Goal: Obtain resource: Obtain resource

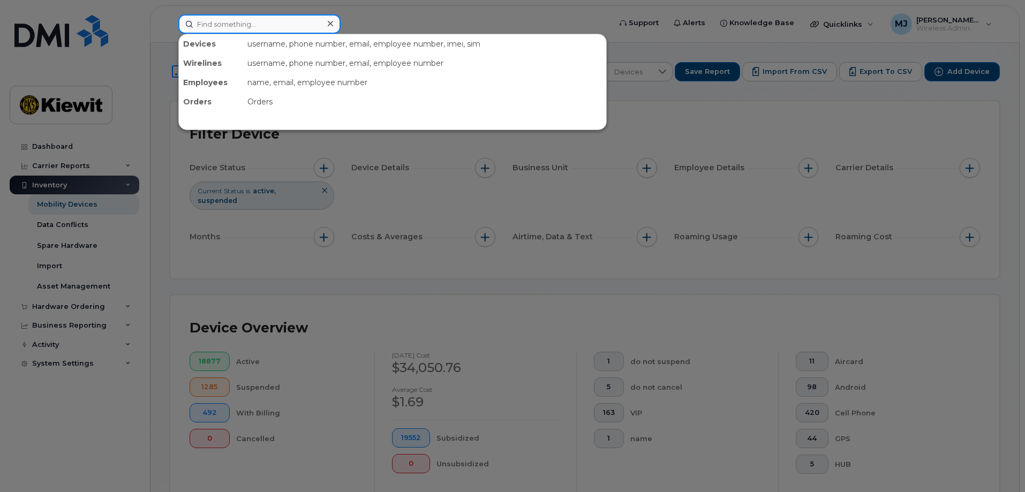
click at [303, 29] on input at bounding box center [259, 23] width 162 height 19
click at [226, 24] on input at bounding box center [259, 23] width 162 height 19
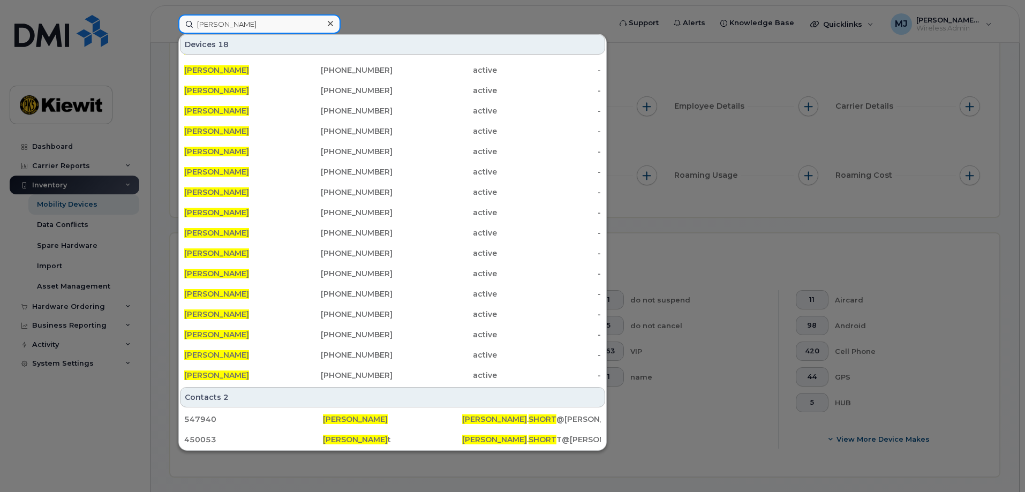
scroll to position [214, 0]
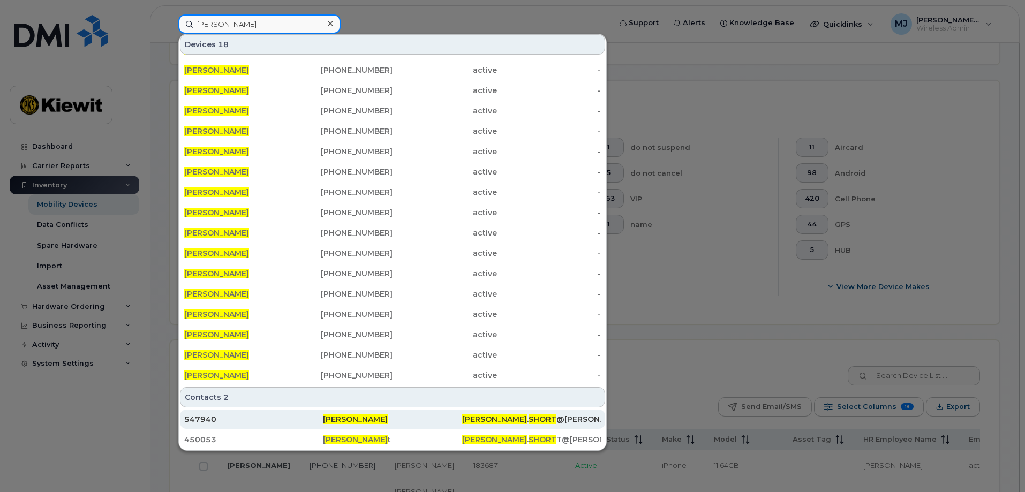
type input "[PERSON_NAME]"
click at [349, 419] on span "[PERSON_NAME]" at bounding box center [355, 420] width 65 height 10
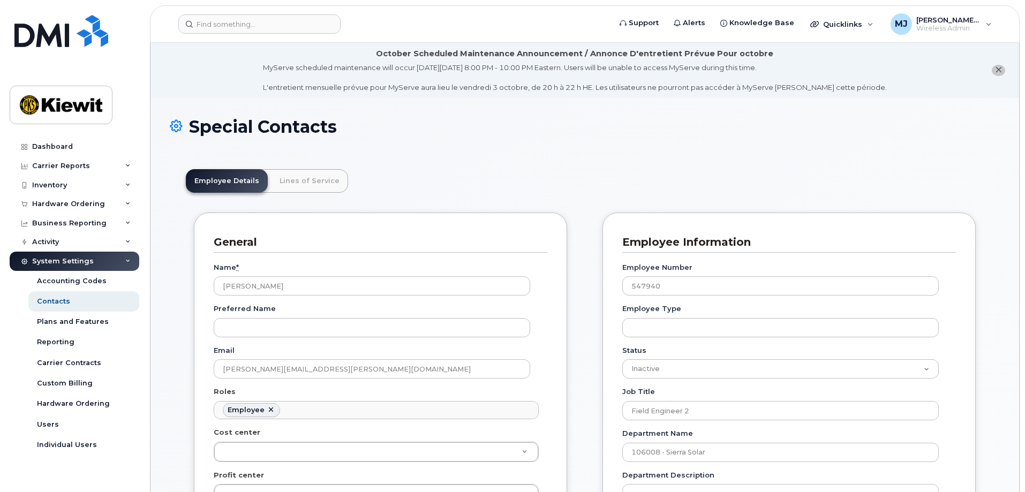
scroll to position [32, 0]
click at [325, 179] on link "Lines of Service" at bounding box center [309, 181] width 77 height 24
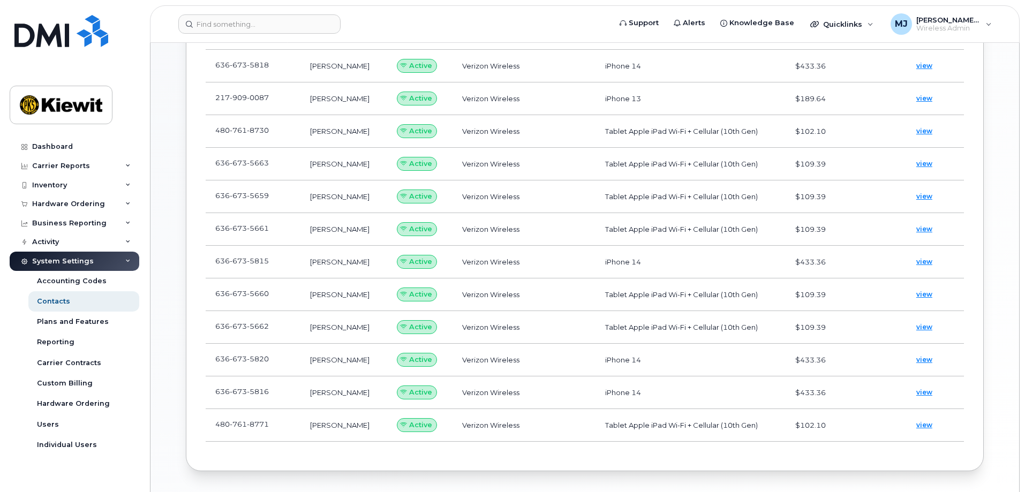
scroll to position [423, 0]
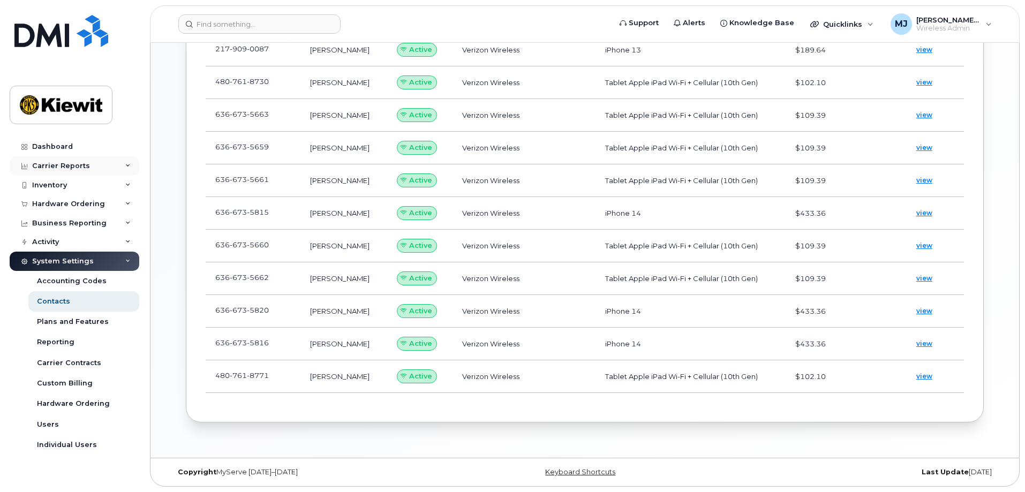
click at [112, 164] on div "Carrier Reports" at bounding box center [75, 165] width 130 height 19
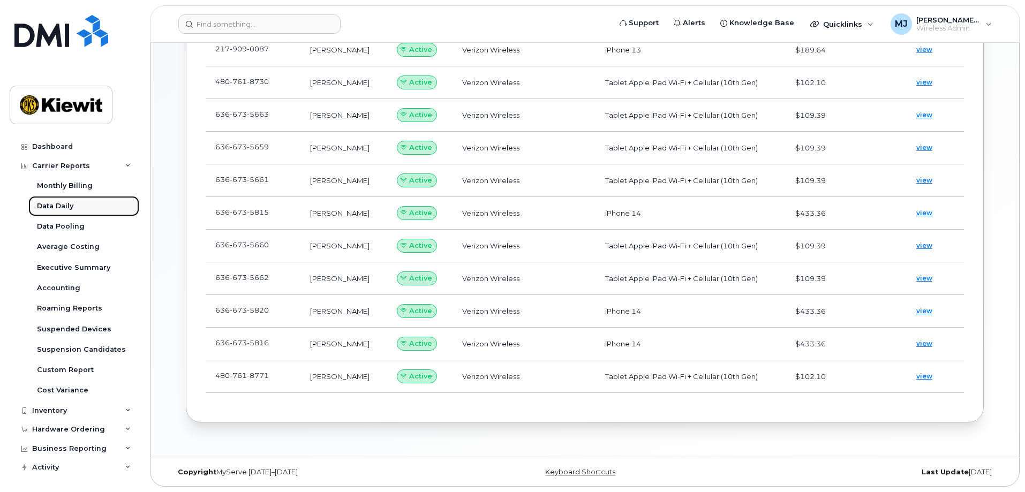
click at [71, 203] on div "Data Daily" at bounding box center [55, 206] width 36 height 10
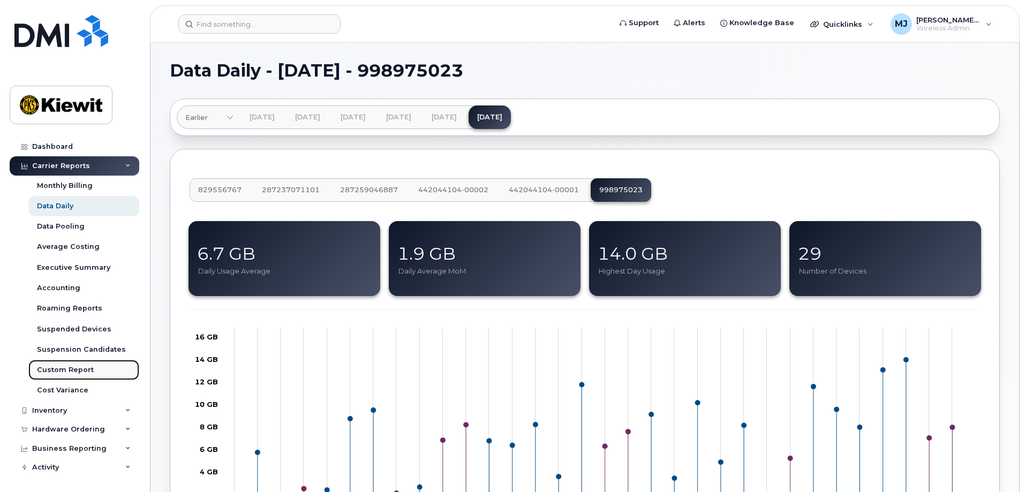
click at [91, 374] on div "Custom Report" at bounding box center [65, 370] width 57 height 10
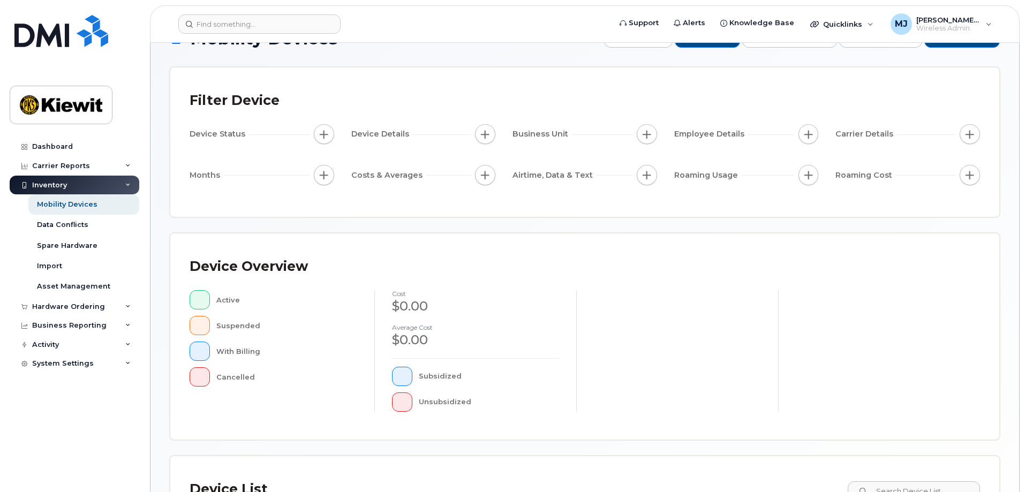
scroll to position [33, 0]
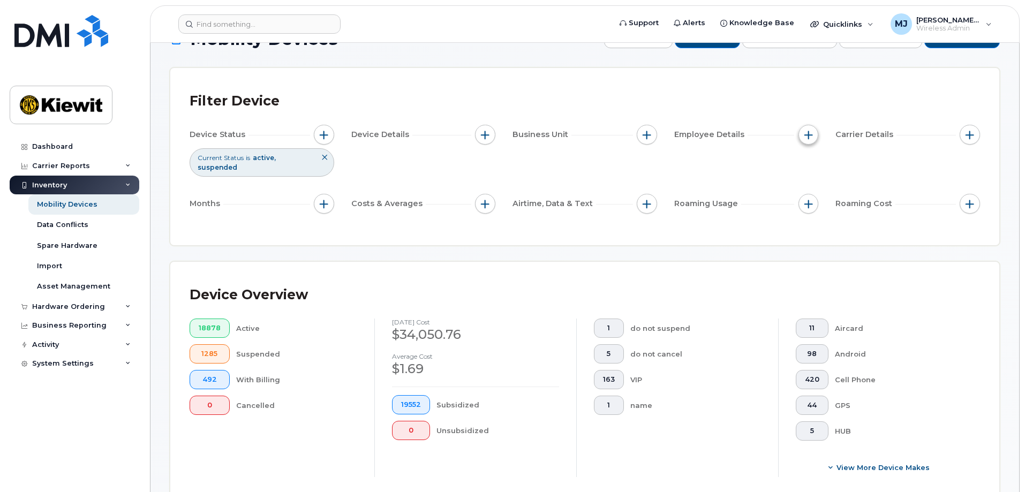
click at [811, 139] on button "button" at bounding box center [809, 135] width 20 height 20
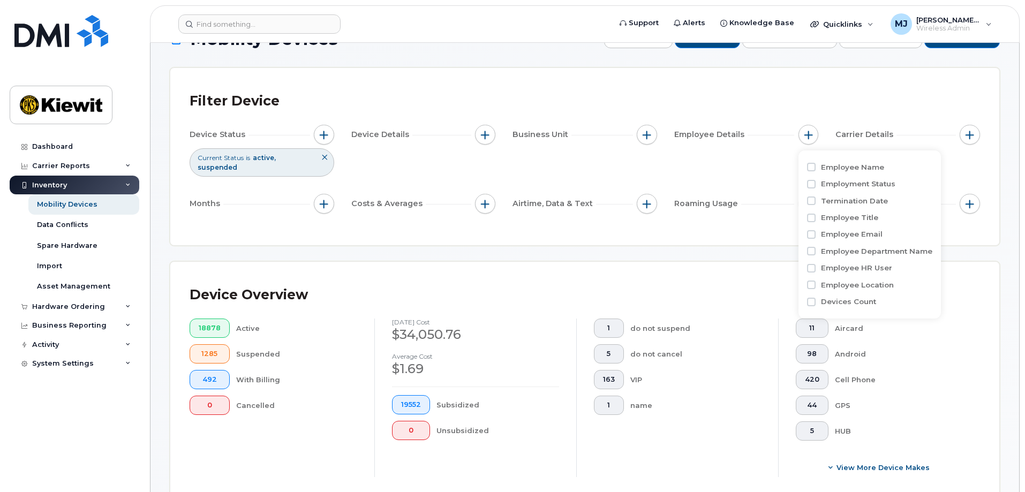
click at [846, 171] on label "Employee Name" at bounding box center [852, 167] width 63 height 10
click at [816, 171] on input "Employee Name" at bounding box center [811, 167] width 9 height 9
checkbox input "true"
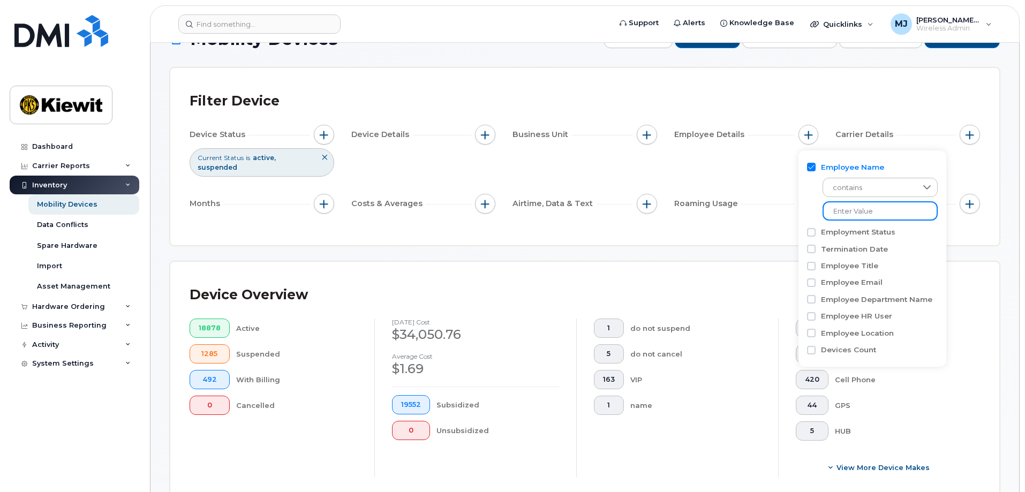
click at [896, 216] on input at bounding box center [880, 210] width 115 height 19
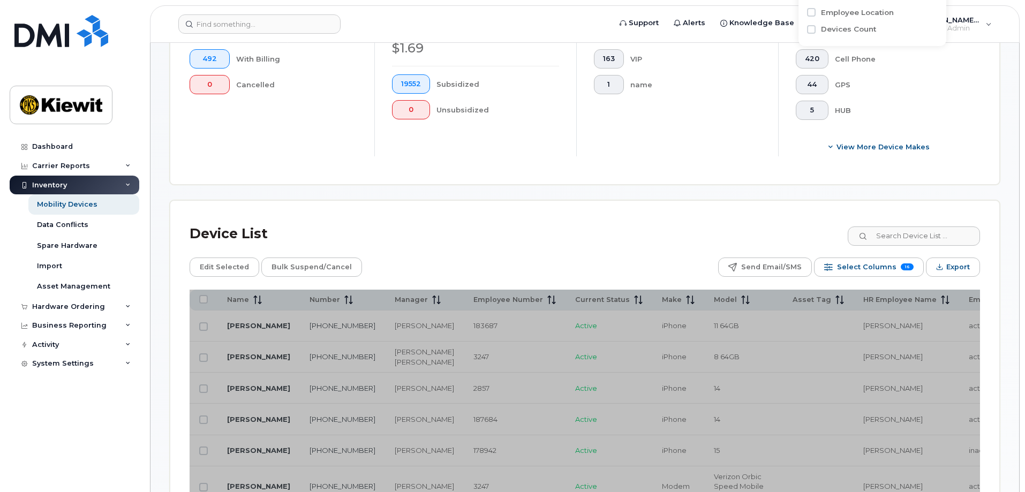
scroll to position [355, 0]
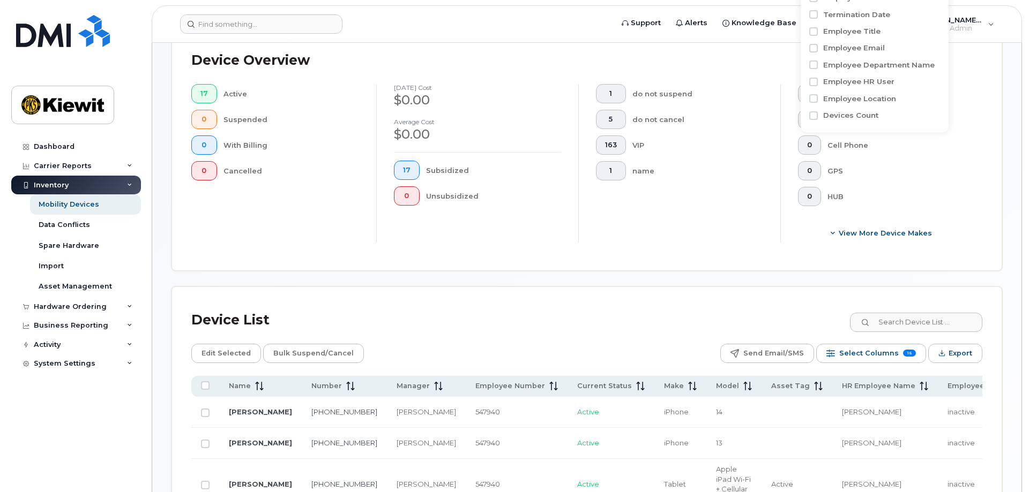
scroll to position [429, 0]
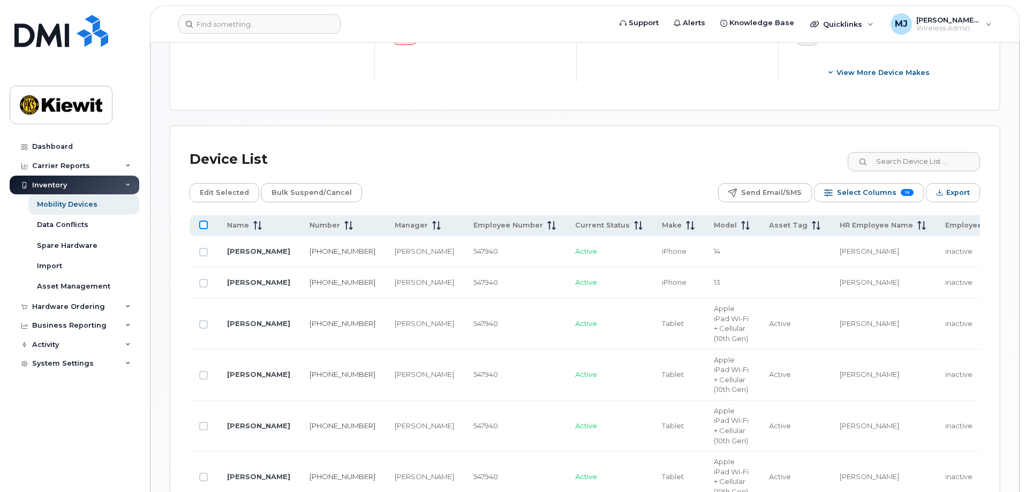
type input "[PERSON_NAME]"
click at [205, 224] on input "All items unselected" at bounding box center [203, 225] width 9 height 9
checkbox input "true"
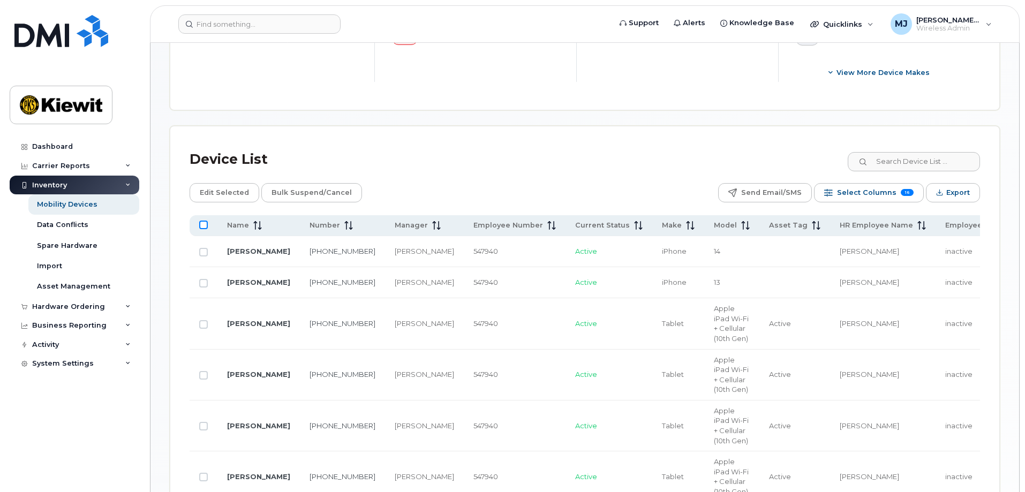
checkbox input "true"
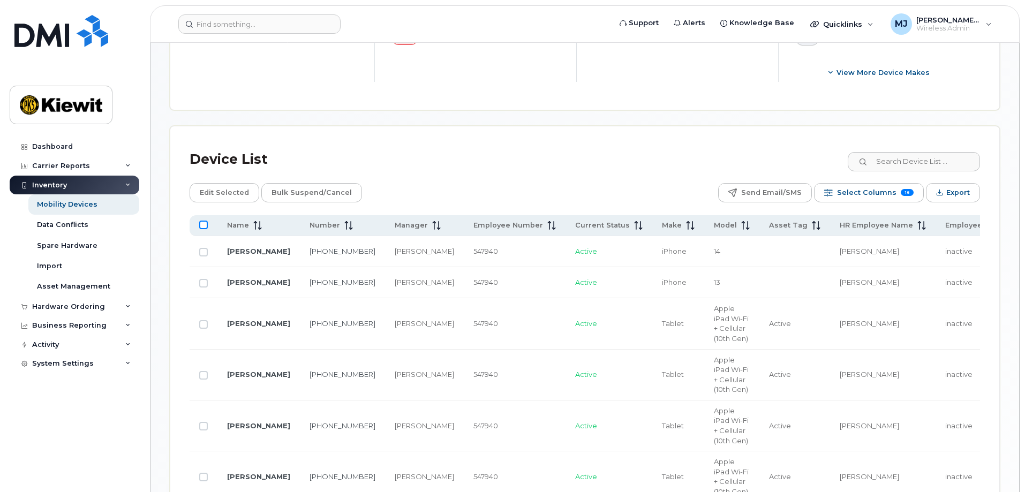
checkbox input "true"
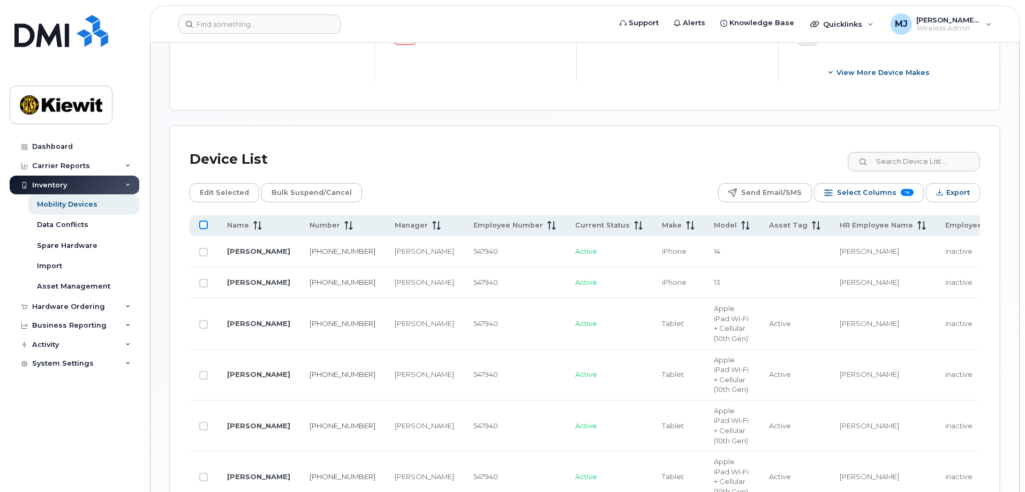
checkbox input "true"
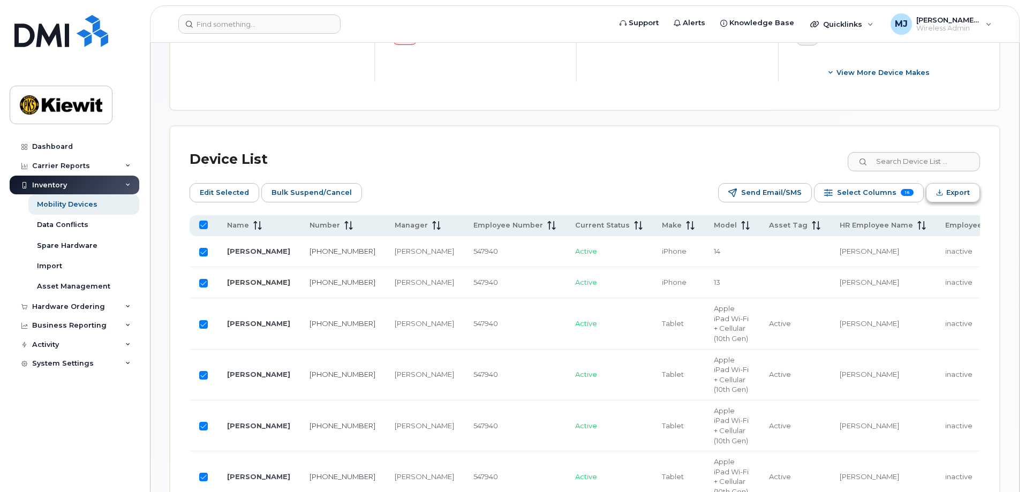
click at [970, 197] on span "Export" at bounding box center [959, 193] width 24 height 16
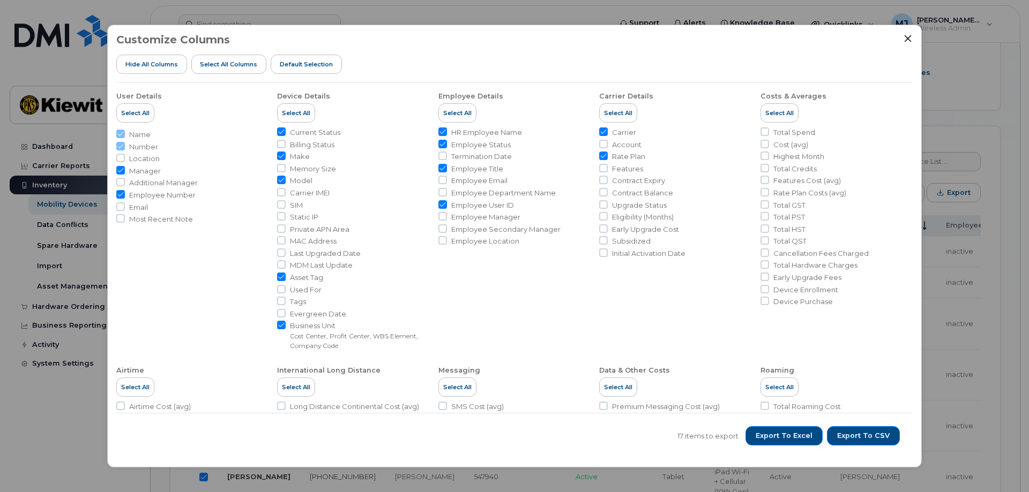
click at [324, 194] on span "Carrier IMEI" at bounding box center [310, 193] width 40 height 10
click at [286, 194] on input "Carrier IMEI" at bounding box center [281, 192] width 9 height 9
checkbox input "true"
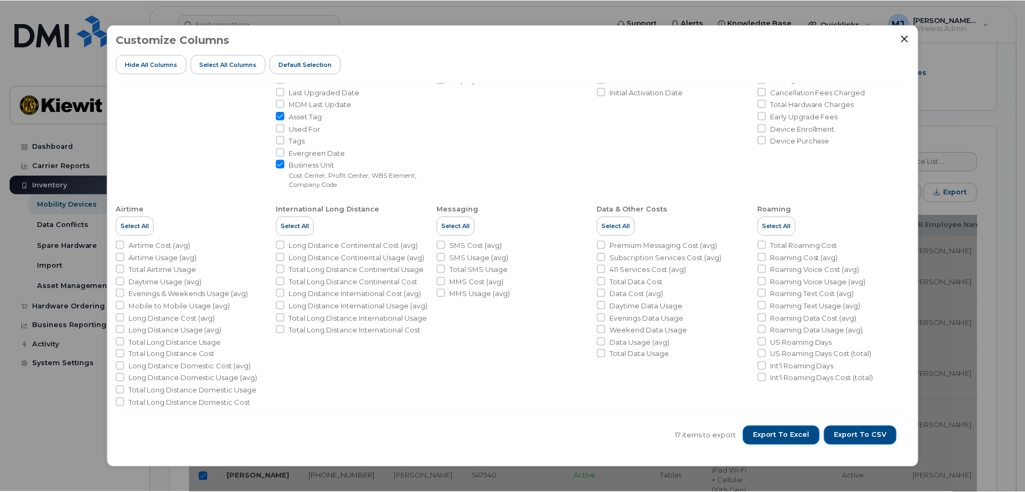
scroll to position [0, 0]
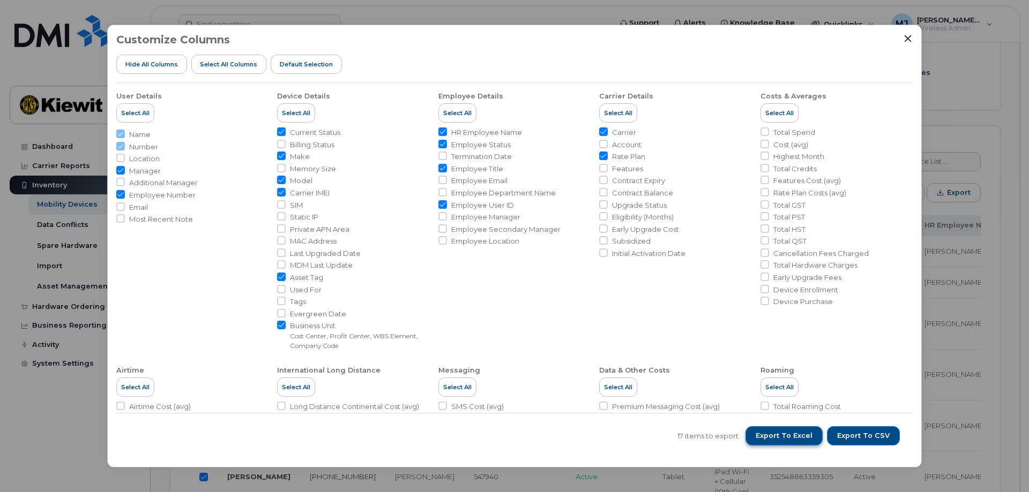
click at [779, 438] on span "Export to Excel" at bounding box center [783, 436] width 57 height 10
click at [977, 140] on div "Customize Columns Hide All Columns Select all Columns Default Selection User De…" at bounding box center [514, 246] width 1029 height 492
